Goal: Task Accomplishment & Management: Manage account settings

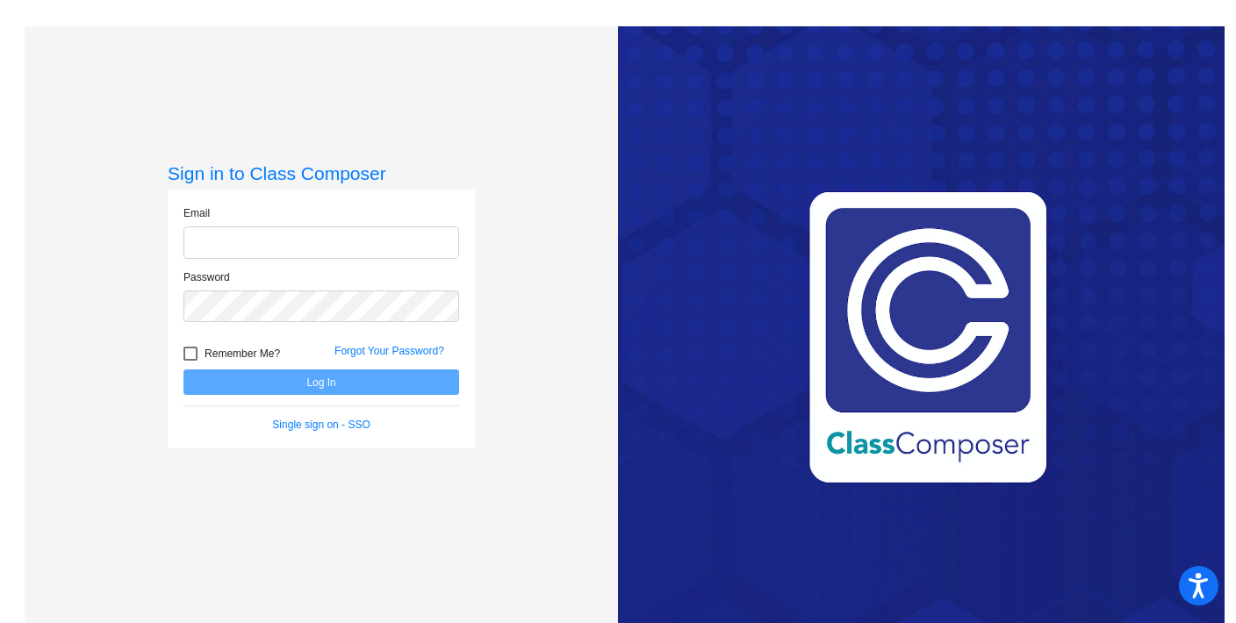
type input "[EMAIL_ADDRESS][DOMAIN_NAME]"
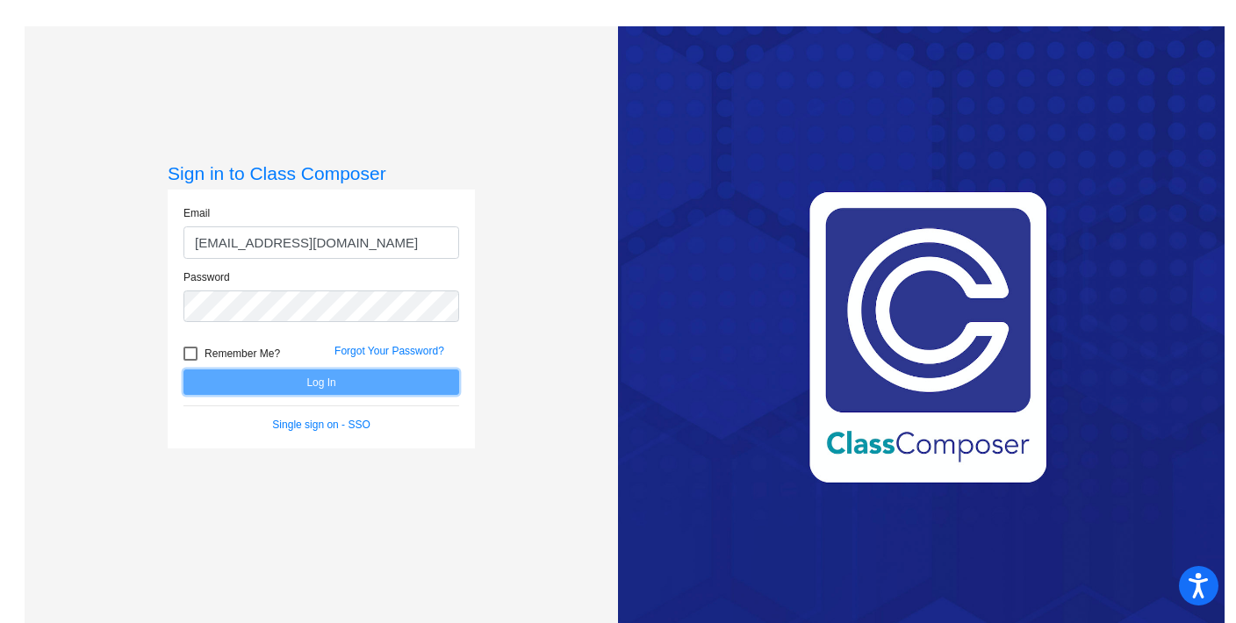
click at [361, 386] on button "Log In" at bounding box center [322, 382] width 276 height 25
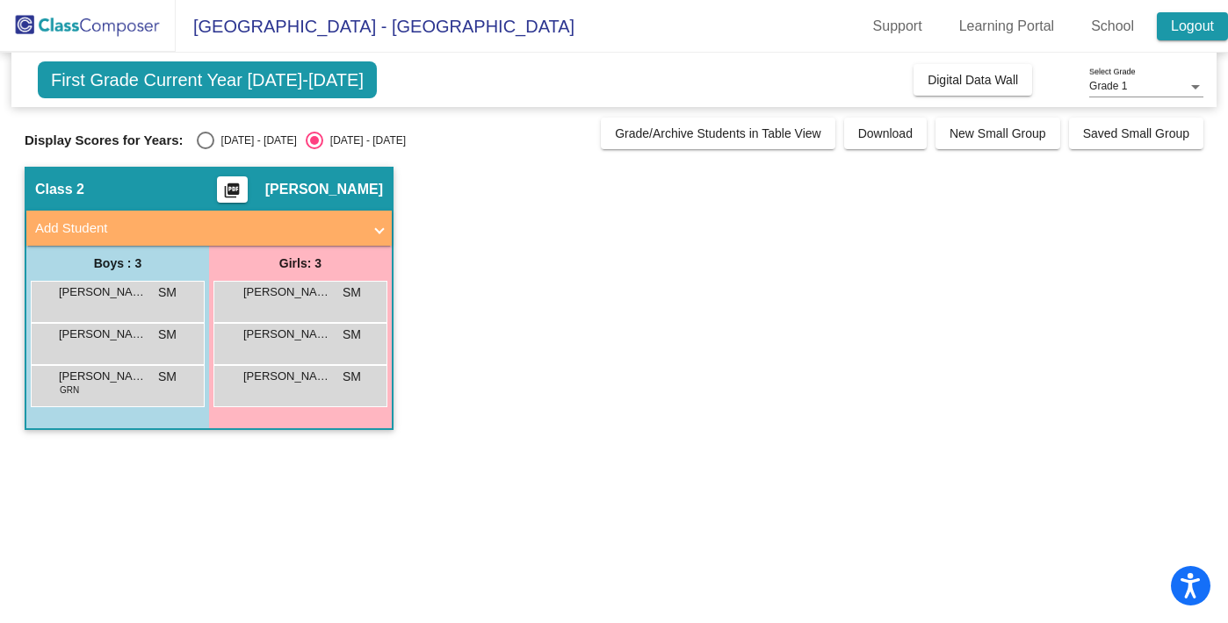
click at [1169, 25] on link "Logout" at bounding box center [1191, 26] width 71 height 28
